Goal: Task Accomplishment & Management: Use online tool/utility

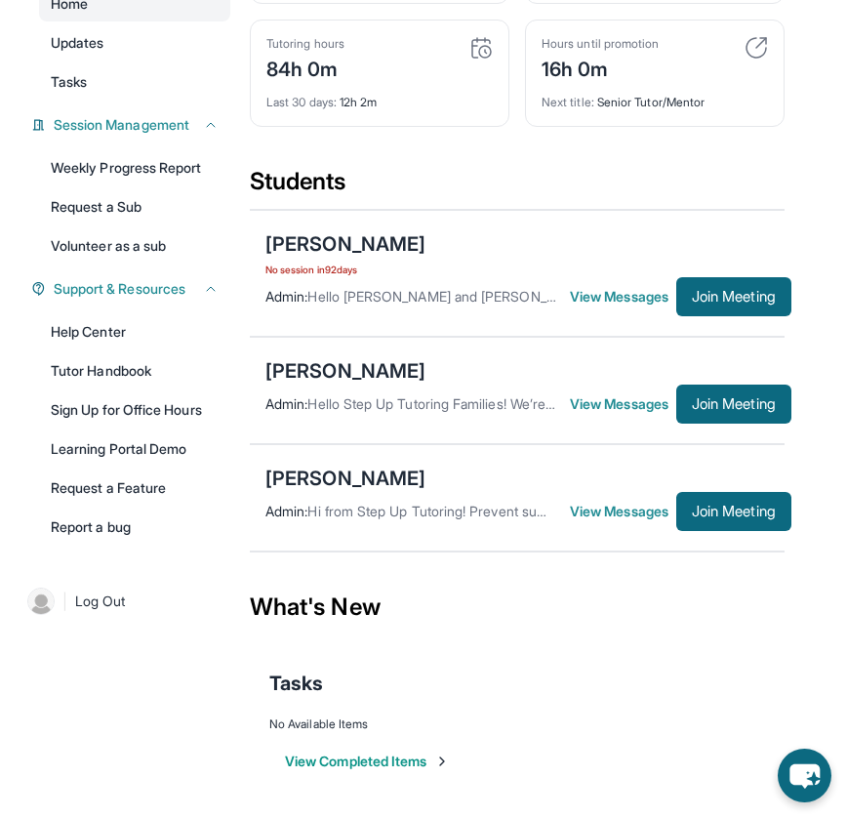
scroll to position [248, 0]
click at [557, 390] on div "Admin : Hello Step Up Tutoring Families! We’re writing to notify you that your …" at bounding box center [518, 404] width 504 height 39
click at [39, 605] on img at bounding box center [40, 601] width 27 height 27
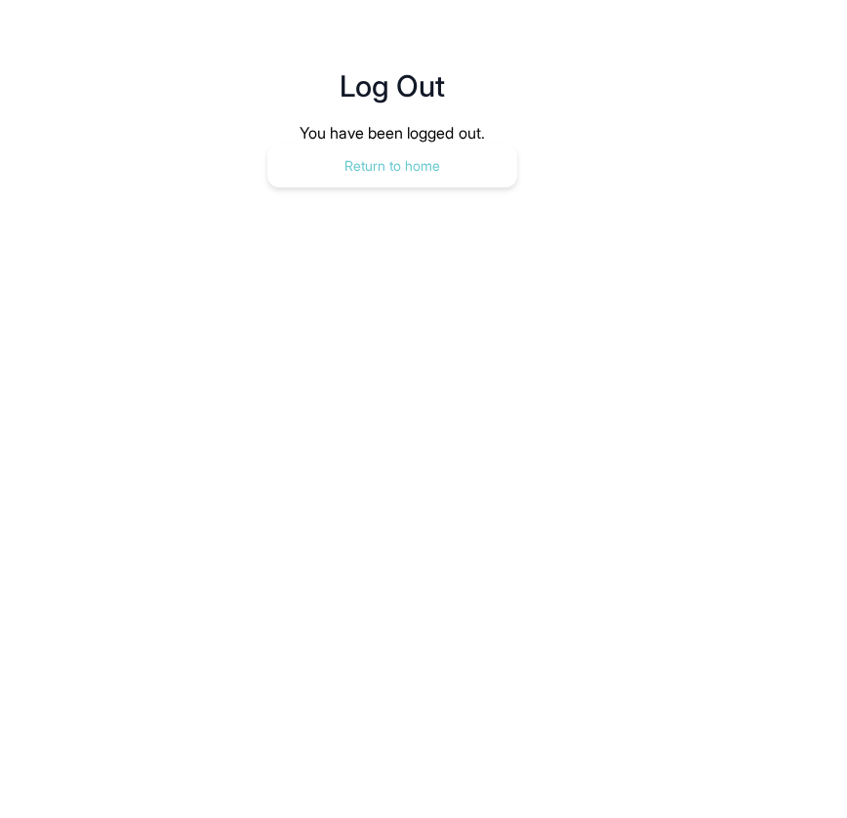
click at [453, 178] on button "Return to home" at bounding box center [393, 165] width 250 height 43
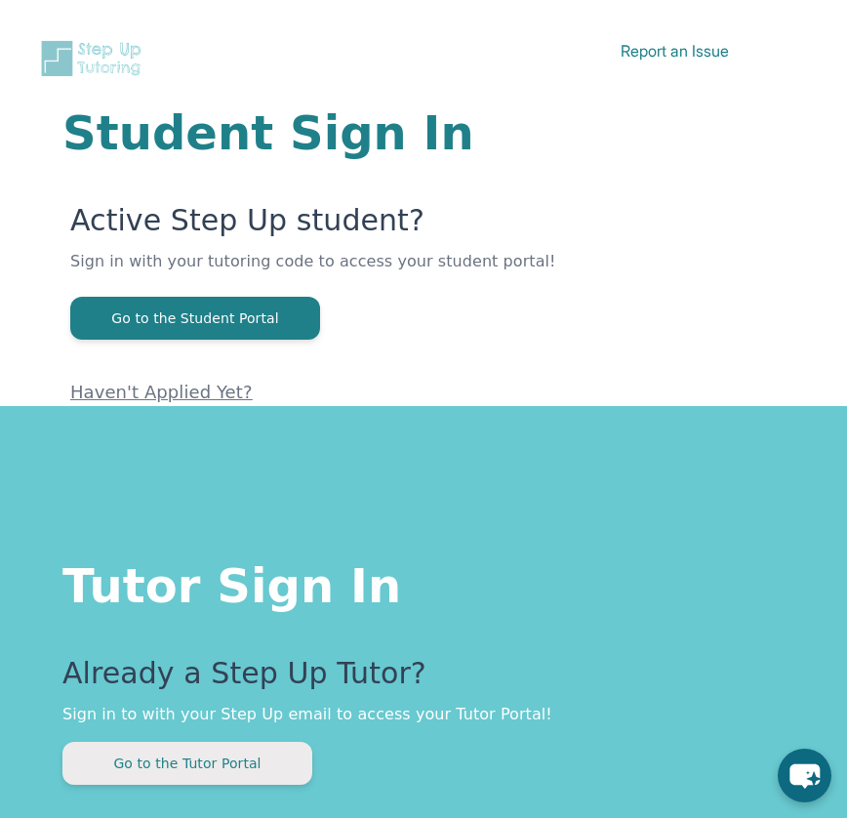
click at [238, 764] on button "Go to the Tutor Portal" at bounding box center [187, 763] width 250 height 43
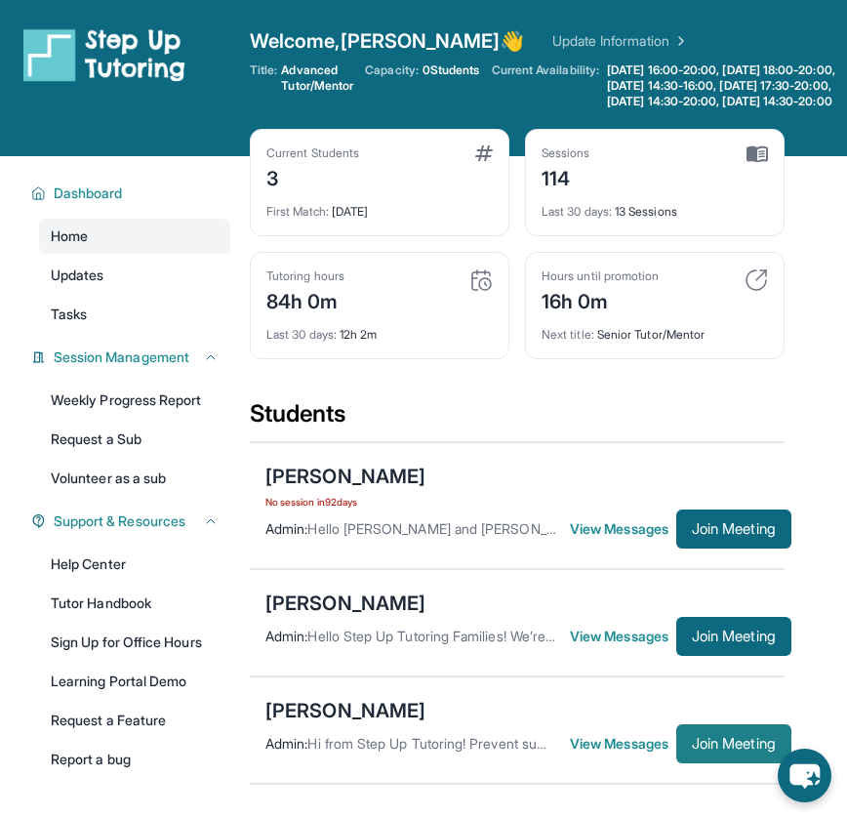
click at [725, 750] on span "Join Meeting" at bounding box center [734, 744] width 84 height 12
